Goal: Task Accomplishment & Management: Complete application form

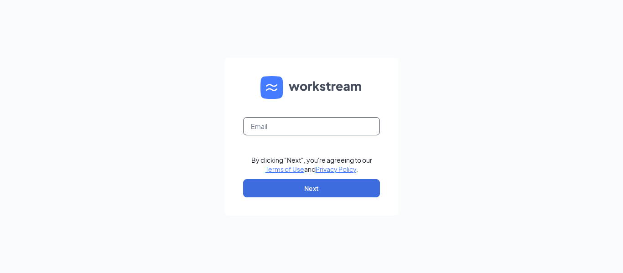
click at [298, 127] on input "text" at bounding box center [311, 126] width 137 height 18
type input "acewestwoodshr@gmail.com"
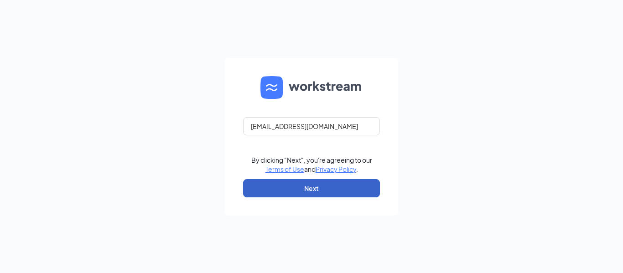
click at [361, 191] on button "Next" at bounding box center [311, 188] width 137 height 18
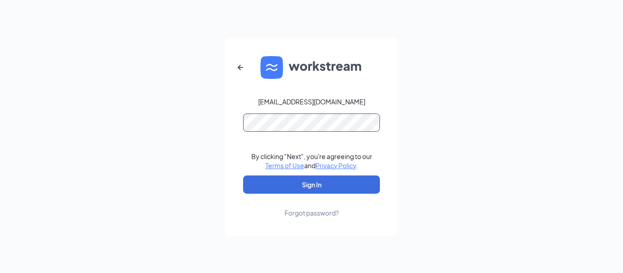
click at [243, 176] on button "Sign In" at bounding box center [311, 185] width 137 height 18
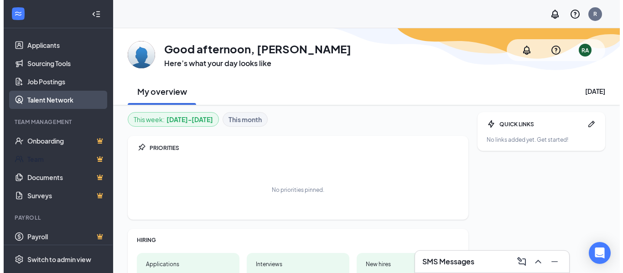
scroll to position [102, 0]
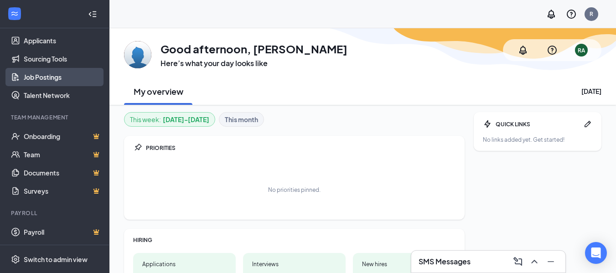
click at [47, 73] on link "Job Postings" at bounding box center [63, 77] width 78 height 18
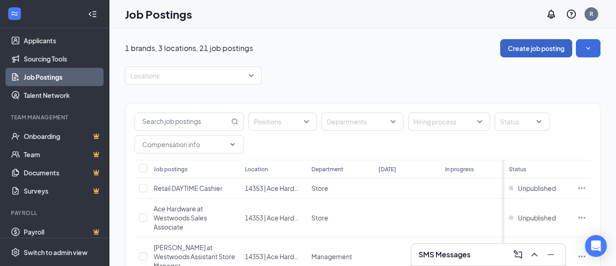
click at [544, 52] on button "Create job posting" at bounding box center [536, 48] width 72 height 18
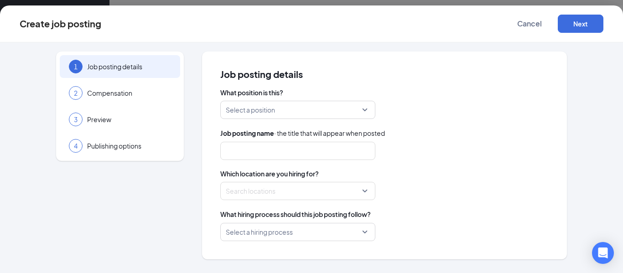
click at [281, 114] on input "search" at bounding box center [295, 109] width 138 height 17
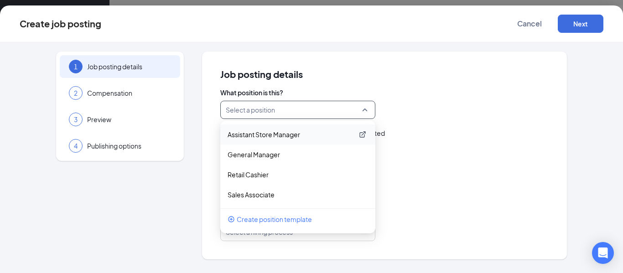
click at [314, 130] on p "Assistant Store Manager" at bounding box center [291, 134] width 126 height 9
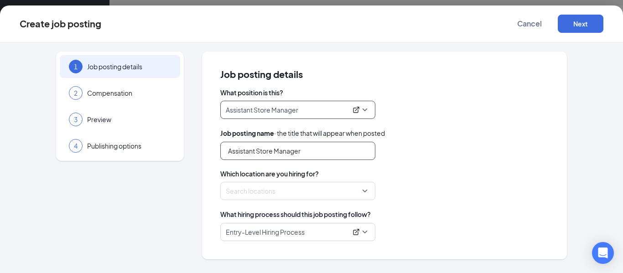
click at [293, 147] on input "Assistant Store Manager" at bounding box center [297, 151] width 155 height 18
drag, startPoint x: 313, startPoint y: 150, endPoint x: 0, endPoint y: 115, distance: 314.7
click at [0, 116] on div "1 Job posting details 2 Compensation 3 Preview 4 Publishing options Job posting…" at bounding box center [311, 157] width 623 height 231
click at [233, 149] on input "Assistant Store Manager" at bounding box center [297, 151] width 155 height 18
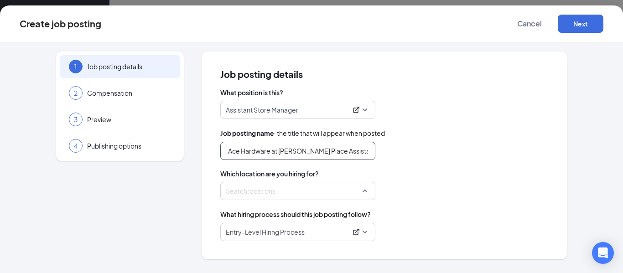
click at [261, 186] on div at bounding box center [295, 191] width 138 height 15
type input "Ace Hardware at Chambers Place Assistant Store Manager"
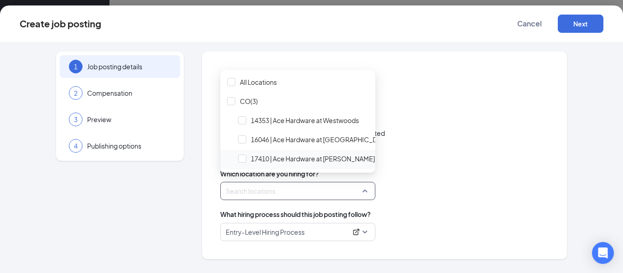
click at [286, 153] on span "17410 | Ace Hardware at Chambers Place" at bounding box center [340, 158] width 210 height 17
click at [444, 169] on span "Which location are you hiring for?" at bounding box center [384, 173] width 328 height 9
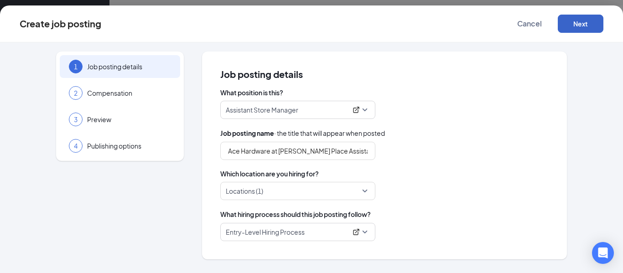
click at [579, 21] on button "Next" at bounding box center [581, 24] width 46 height 18
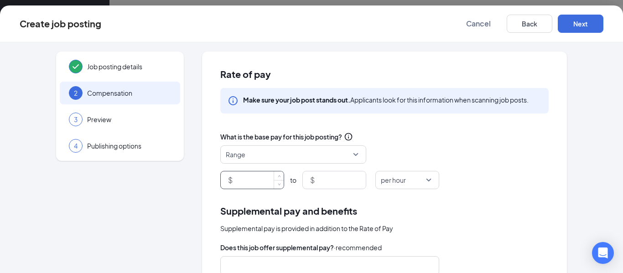
click at [269, 177] on input at bounding box center [258, 179] width 49 height 17
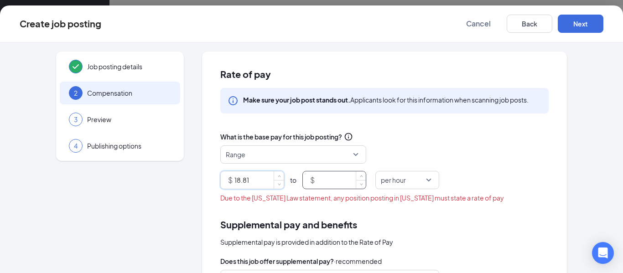
type input "18.81"
click at [324, 178] on input at bounding box center [340, 179] width 49 height 17
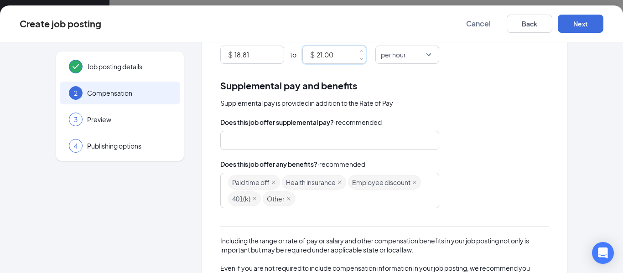
scroll to position [137, 0]
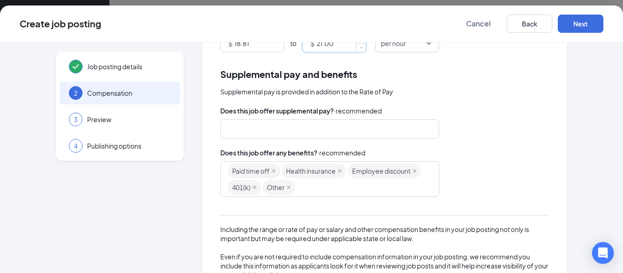
click at [261, 190] on span "401(k)" at bounding box center [244, 187] width 33 height 15
type input "21"
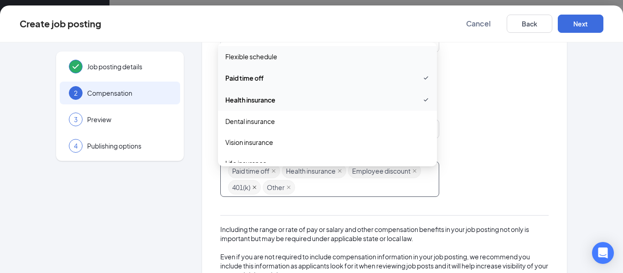
click at [256, 187] on icon "close" at bounding box center [255, 188] width 4 height 4
click at [494, 168] on div "paid_time_off, health_insurance, employee_discount, other Paid time off Health …" at bounding box center [384, 179] width 328 height 36
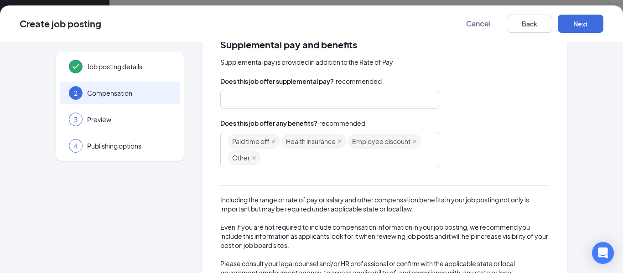
scroll to position [216, 0]
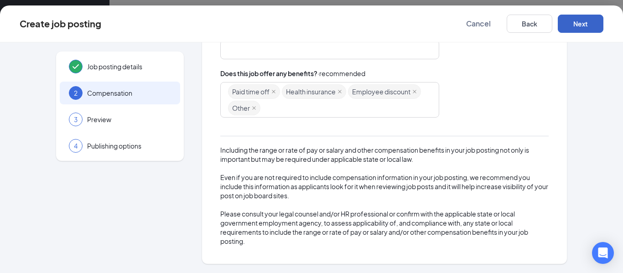
click at [570, 27] on button "Next" at bounding box center [581, 24] width 46 height 18
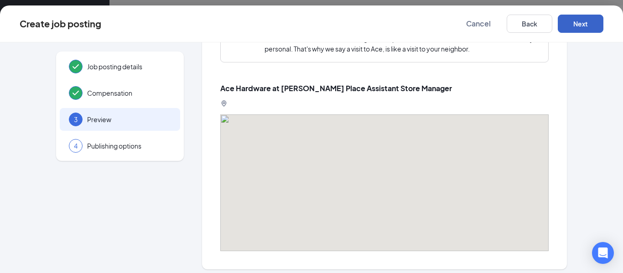
scroll to position [930, 0]
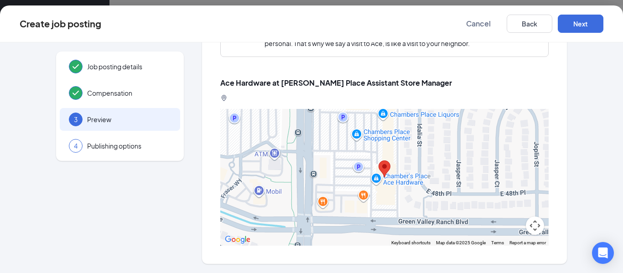
click at [588, 13] on div "Create job posting Cancel Back Next" at bounding box center [311, 23] width 623 height 37
click at [586, 23] on button "Next" at bounding box center [581, 24] width 46 height 18
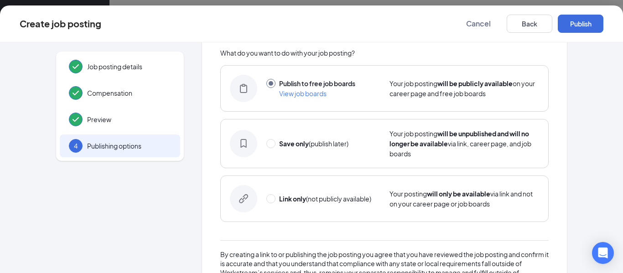
scroll to position [0, 0]
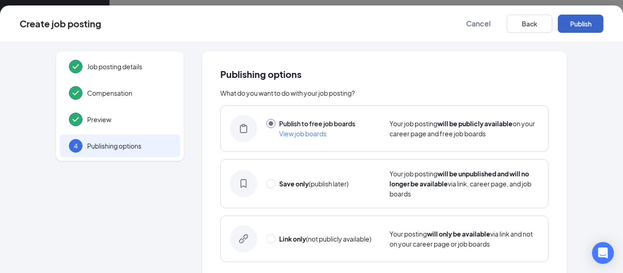
click at [578, 28] on button "Publish" at bounding box center [581, 24] width 46 height 18
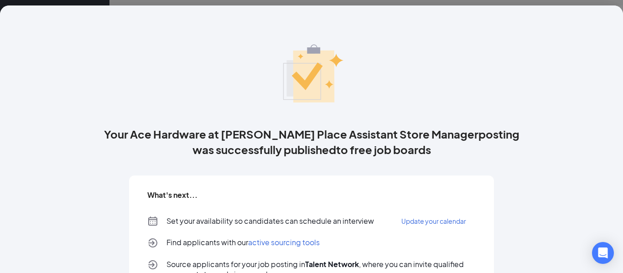
scroll to position [119, 0]
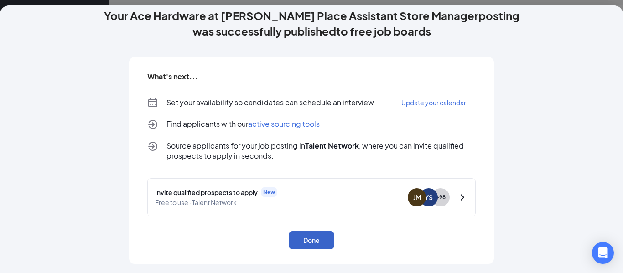
click at [302, 240] on button "Done" at bounding box center [312, 240] width 46 height 18
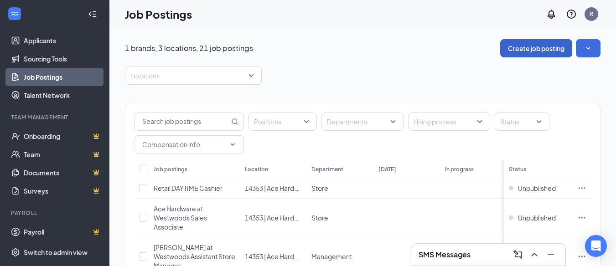
click at [551, 49] on button "Create job posting" at bounding box center [536, 48] width 72 height 18
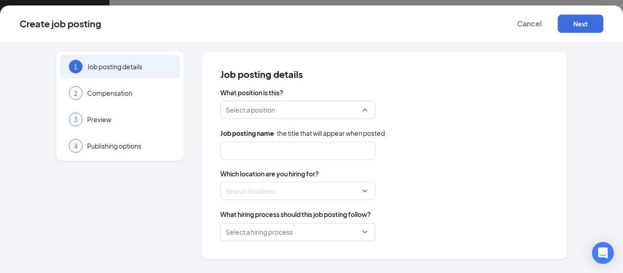
click at [341, 106] on input "search" at bounding box center [295, 109] width 138 height 17
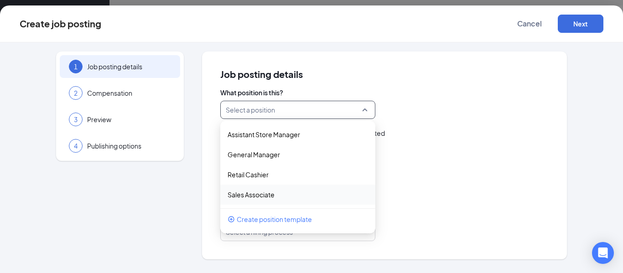
click at [267, 189] on div "Sales Associate" at bounding box center [297, 195] width 155 height 20
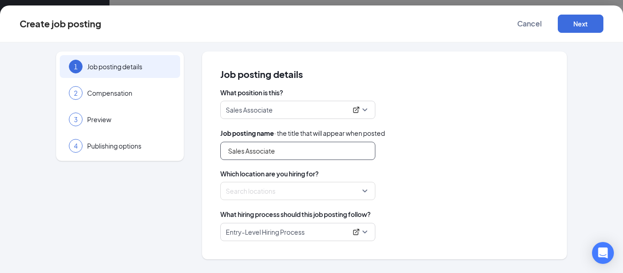
click at [286, 150] on input "Sales Associate" at bounding box center [297, 151] width 155 height 18
click at [298, 193] on div at bounding box center [295, 191] width 138 height 15
type input "Sales Associate Ace Hardware at Chambers Place"
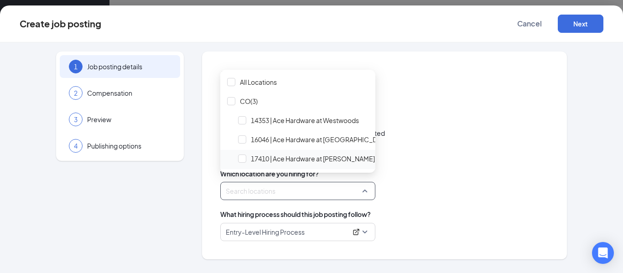
click at [303, 155] on span "17410 | Ace Hardware at Chambers Place" at bounding box center [346, 158] width 191 height 9
click at [425, 182] on div "Locations (1)" at bounding box center [384, 191] width 328 height 18
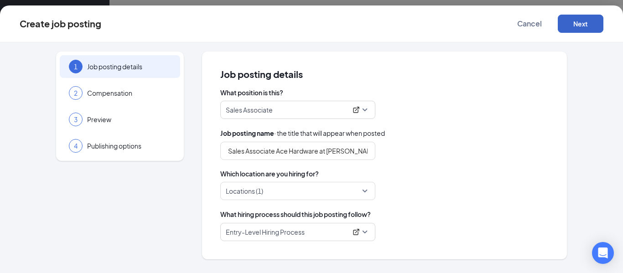
click at [587, 19] on button "Next" at bounding box center [581, 24] width 46 height 18
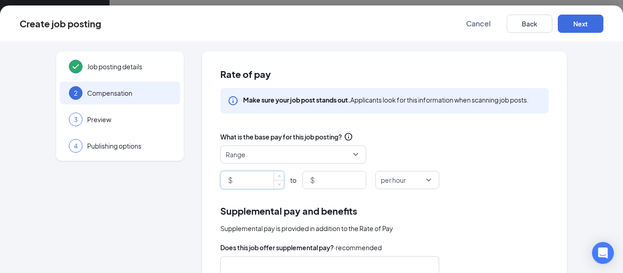
drag, startPoint x: 241, startPoint y: 180, endPoint x: 254, endPoint y: 135, distance: 46.7
click at [243, 175] on input at bounding box center [258, 179] width 49 height 17
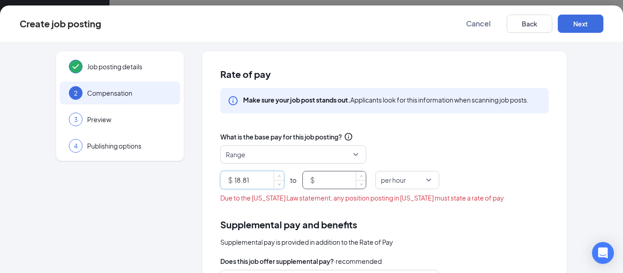
type input "18.81"
click at [340, 178] on input at bounding box center [340, 179] width 49 height 17
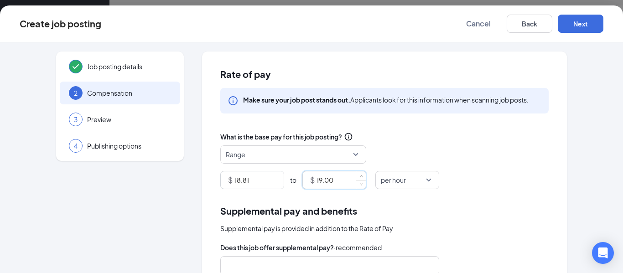
type input "19"
click at [491, 151] on div "Range" at bounding box center [384, 154] width 328 height 18
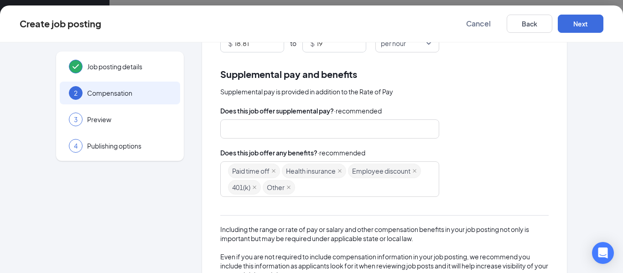
click at [261, 185] on span "401(k)" at bounding box center [244, 187] width 33 height 15
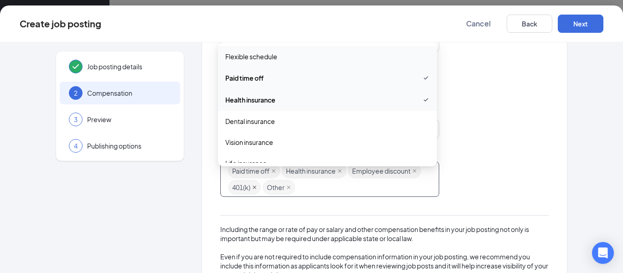
click at [257, 189] on icon "close" at bounding box center [254, 187] width 5 height 5
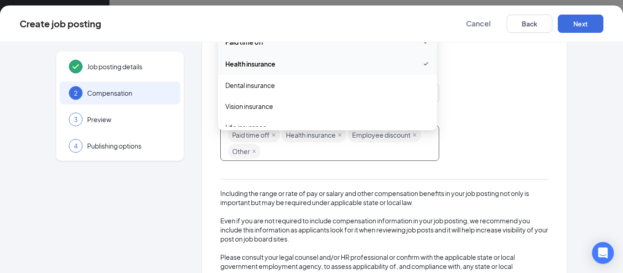
scroll to position [216, 0]
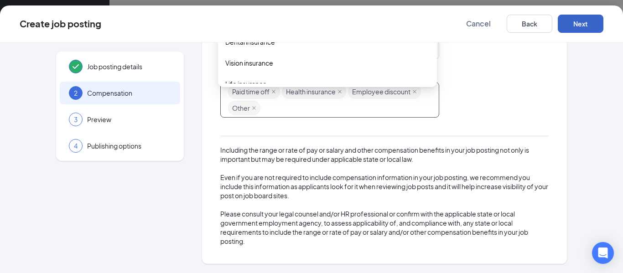
click at [597, 22] on button "Next" at bounding box center [581, 24] width 46 height 18
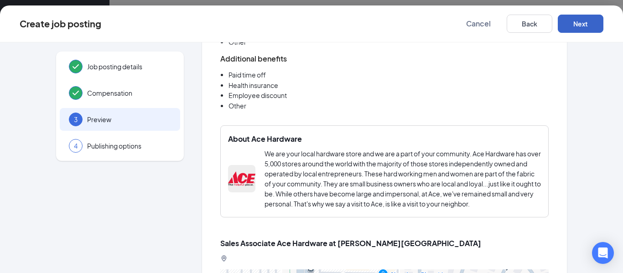
scroll to position [924, 0]
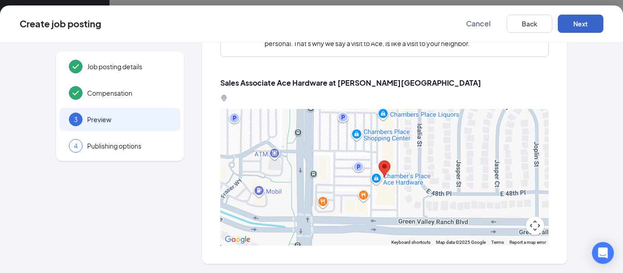
click at [580, 28] on button "Next" at bounding box center [581, 24] width 46 height 18
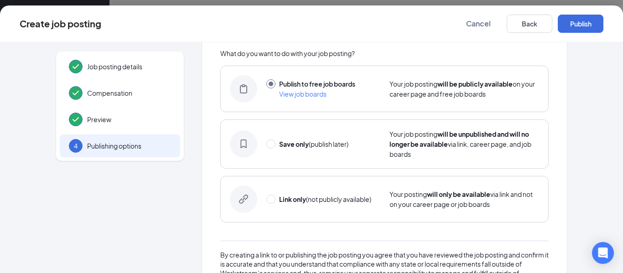
scroll to position [0, 0]
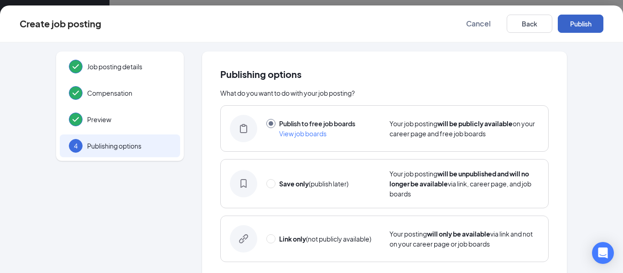
click at [574, 17] on button "Publish" at bounding box center [581, 24] width 46 height 18
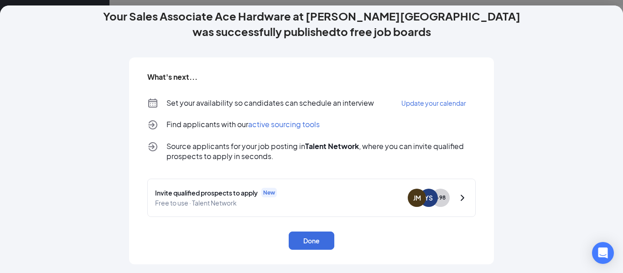
scroll to position [119, 0]
click at [319, 234] on button "Done" at bounding box center [312, 240] width 46 height 18
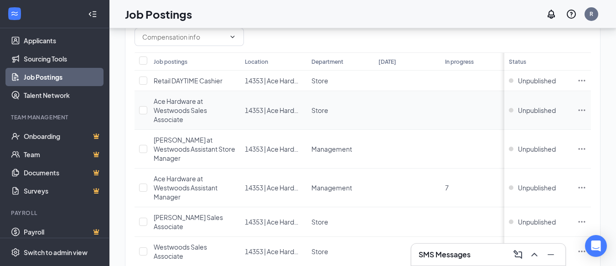
scroll to position [182, 0]
